Goal: Check status: Check status

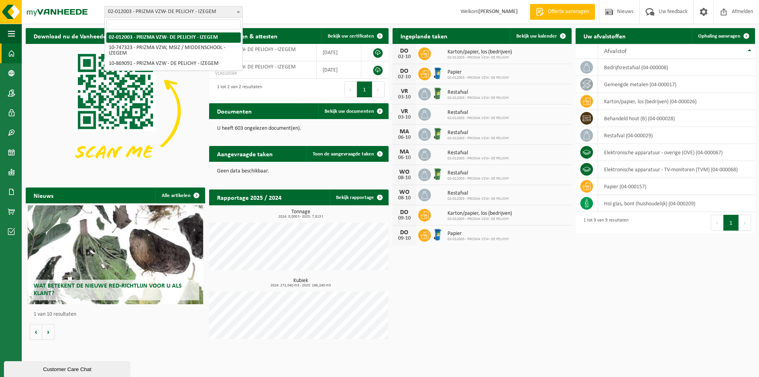
click at [173, 11] on span "02-012003 - PRIZMA VZW- DE PELICHY - IZEGEM" at bounding box center [173, 11] width 137 height 11
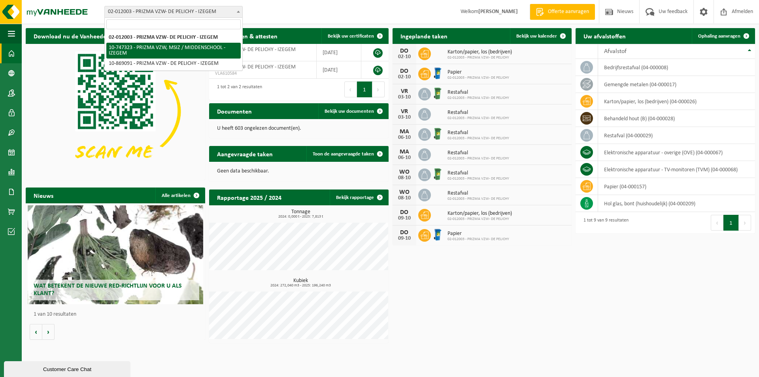
select select "15558"
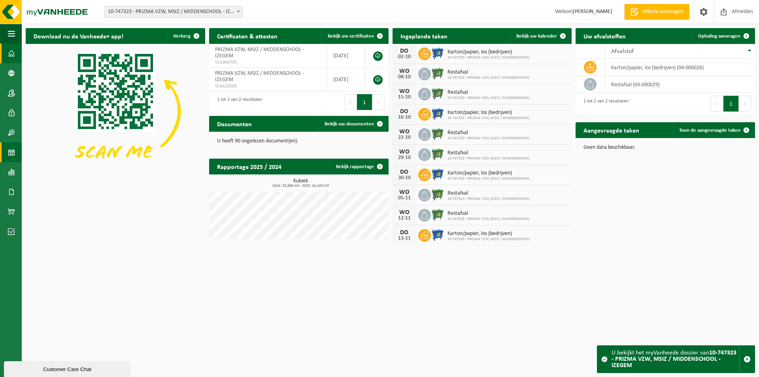
click at [9, 151] on span at bounding box center [11, 152] width 7 height 20
